Goal: Navigation & Orientation: Find specific page/section

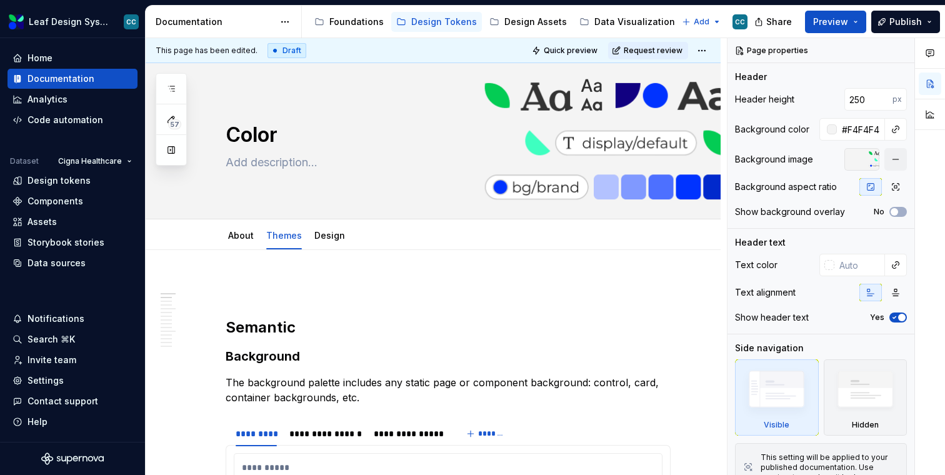
click at [217, 24] on div "Documentation" at bounding box center [215, 22] width 118 height 13
click at [280, 23] on html "Leaf Design System CC Home Documentation Analytics Code automation Dataset Cign…" at bounding box center [472, 237] width 945 height 475
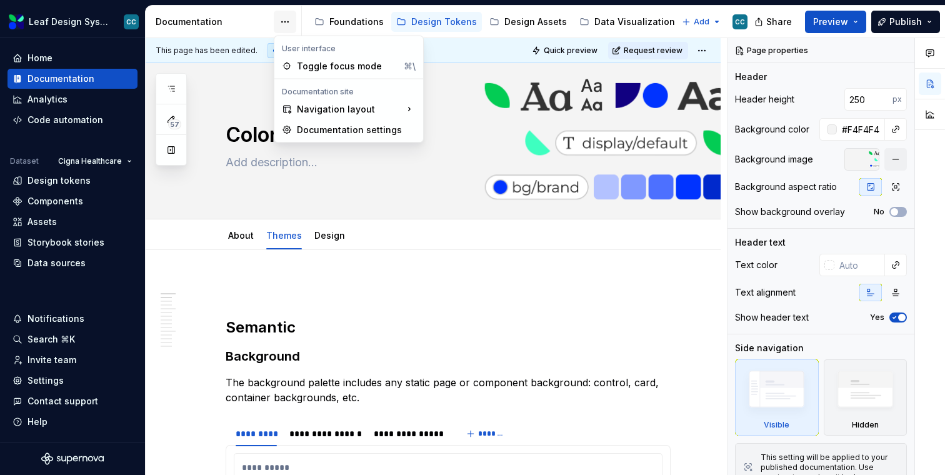
click at [283, 21] on html "Leaf Design System CC Home Documentation Analytics Code automation Dataset Cign…" at bounding box center [472, 237] width 945 height 475
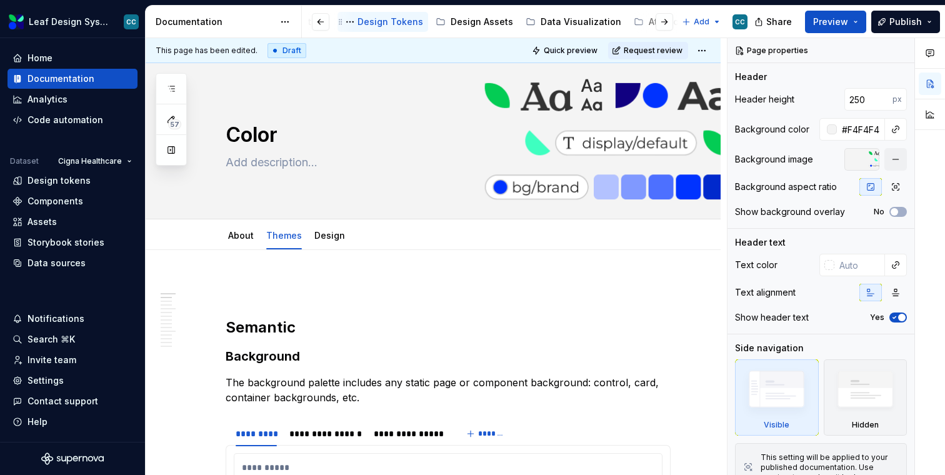
scroll to position [0, 77]
click at [453, 17] on div "Design Assets" at bounding box center [459, 22] width 63 height 13
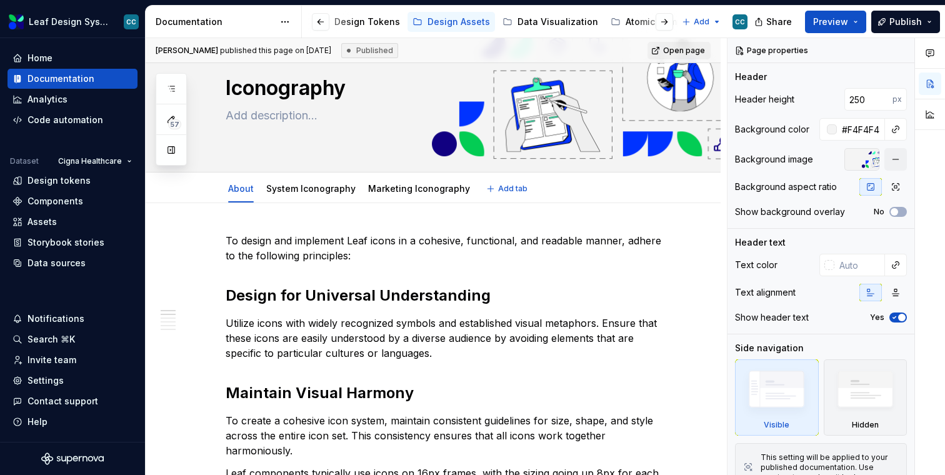
scroll to position [46, 0]
click at [283, 190] on link "System Iconography" at bounding box center [310, 189] width 89 height 11
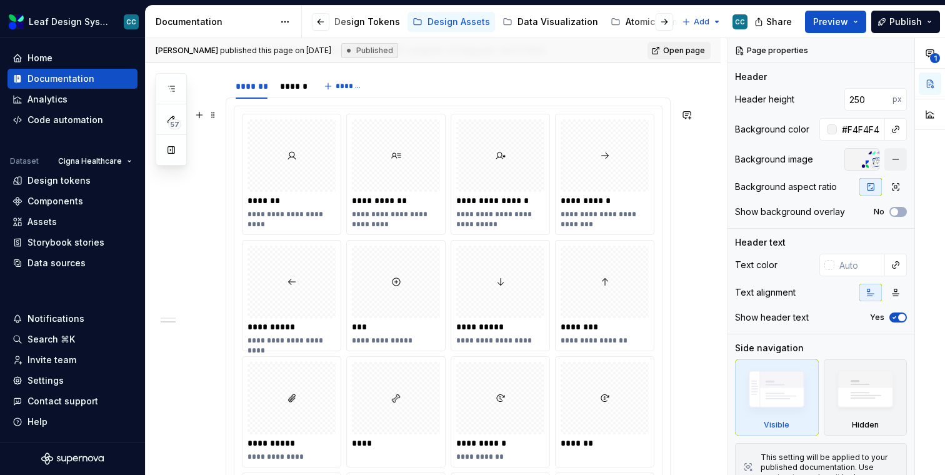
scroll to position [548, 0]
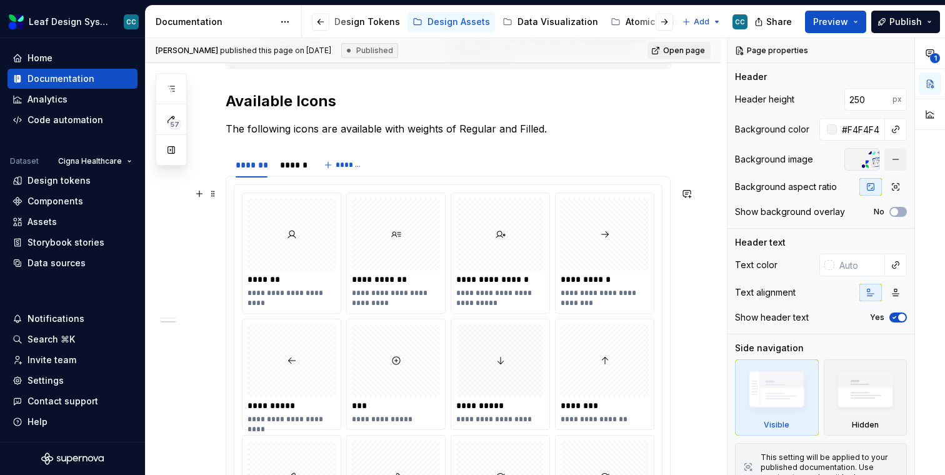
click at [636, 225] on div at bounding box center [605, 234] width 88 height 73
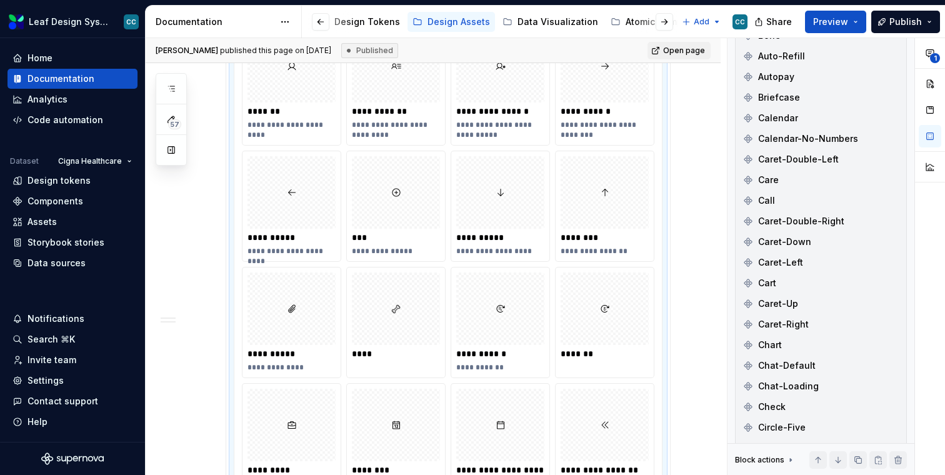
scroll to position [713, 0]
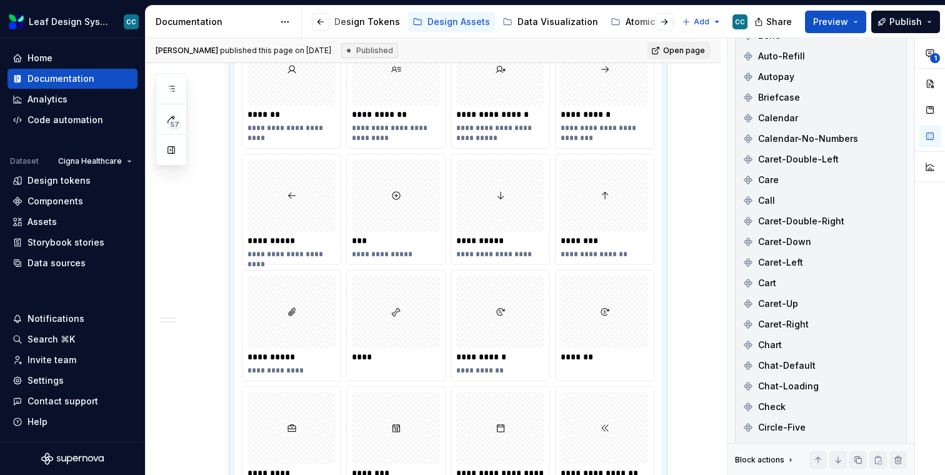
type textarea "*"
